Goal: Find specific fact

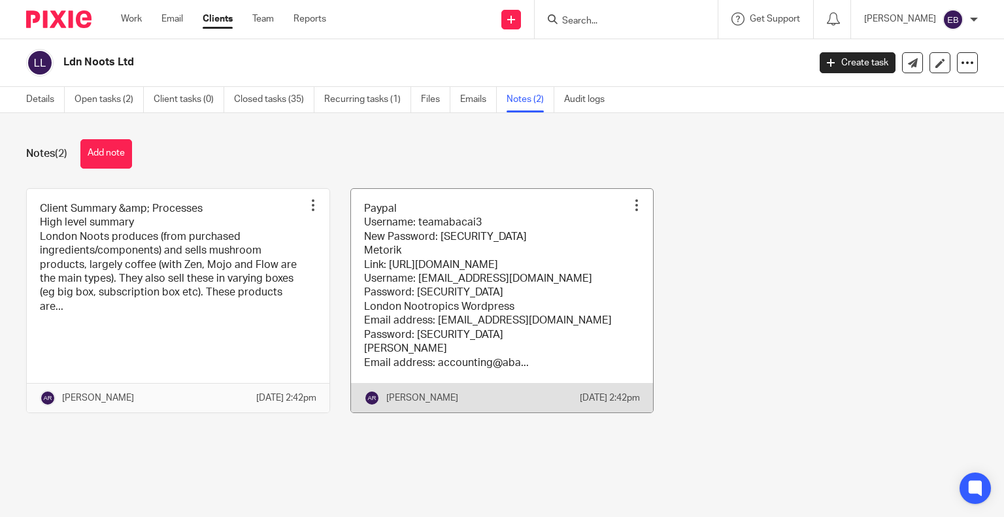
click at [390, 326] on link at bounding box center [502, 301] width 303 height 224
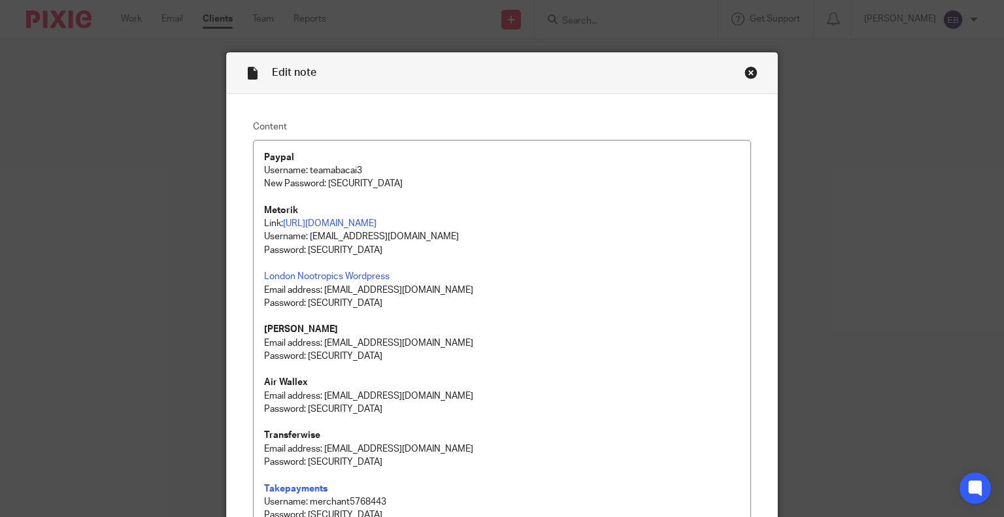
scroll to position [282, 0]
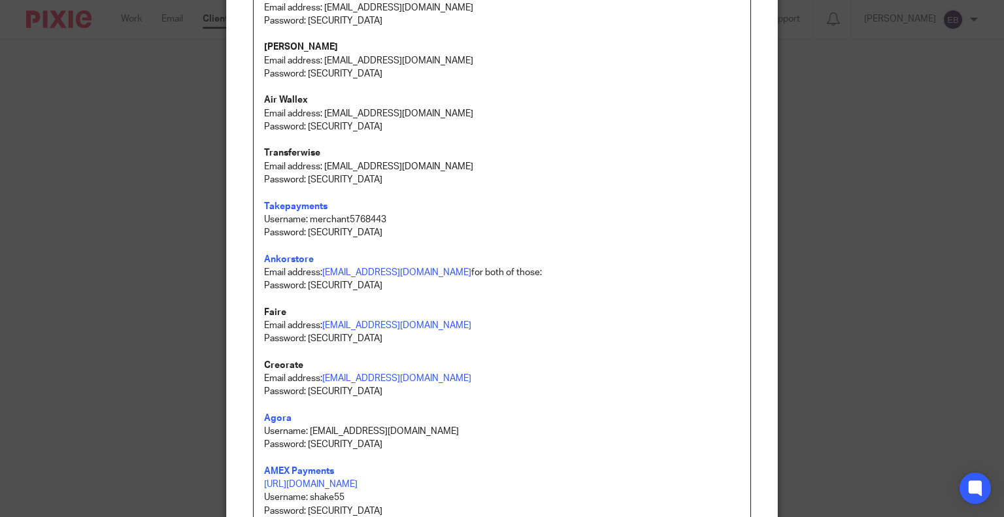
drag, startPoint x: 384, startPoint y: 288, endPoint x: 305, endPoint y: 286, distance: 79.2
click at [305, 286] on p "Password: [SECURITY_DATA]" at bounding box center [502, 285] width 477 height 13
copy p "Abduwaliemuse89$"
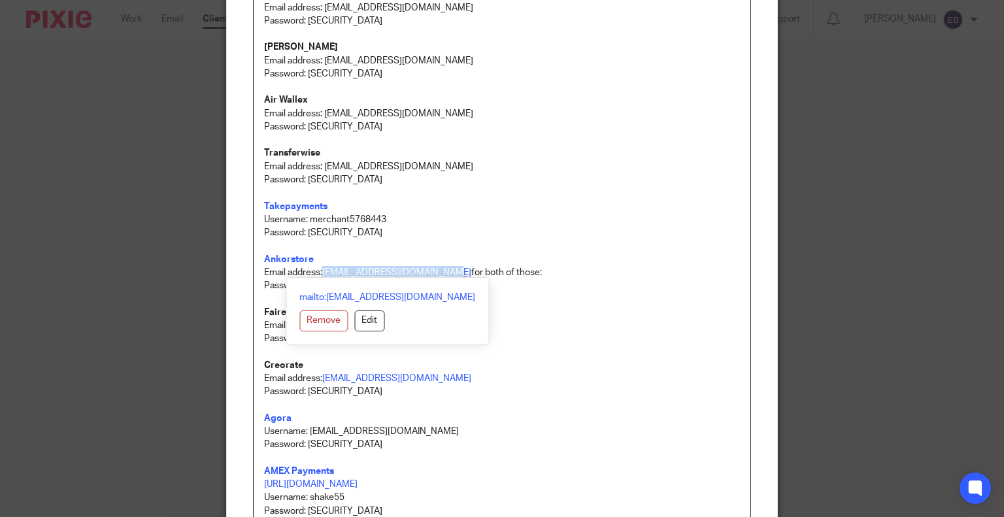
drag, startPoint x: 320, startPoint y: 271, endPoint x: 442, endPoint y: 273, distance: 122.3
click at [442, 273] on link "[EMAIL_ADDRESS][DOMAIN_NAME]" at bounding box center [396, 272] width 149 height 9
copy link "[EMAIL_ADDRESS][DOMAIN_NAME]"
click at [673, 373] on p "Creorate Email address: [EMAIL_ADDRESS][DOMAIN_NAME]" at bounding box center [502, 372] width 477 height 27
